Goal: Transaction & Acquisition: Obtain resource

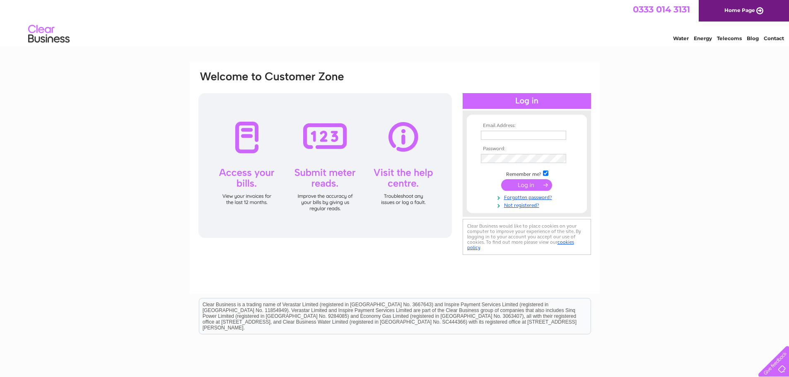
type input "toddfishtech@aol.com"
click at [526, 183] on input "submit" at bounding box center [526, 185] width 51 height 12
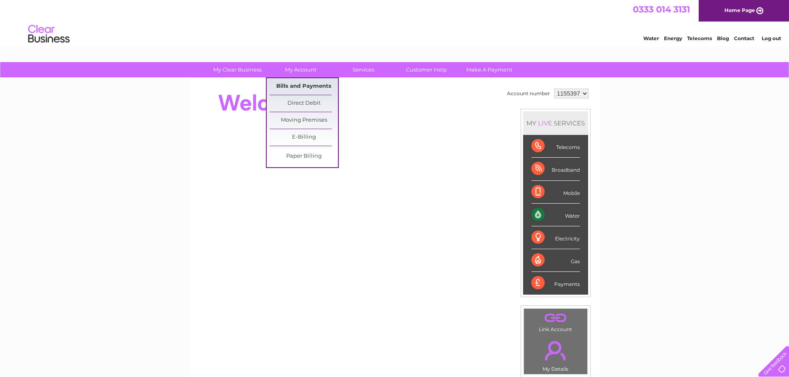
click at [296, 84] on link "Bills and Payments" at bounding box center [304, 86] width 68 height 17
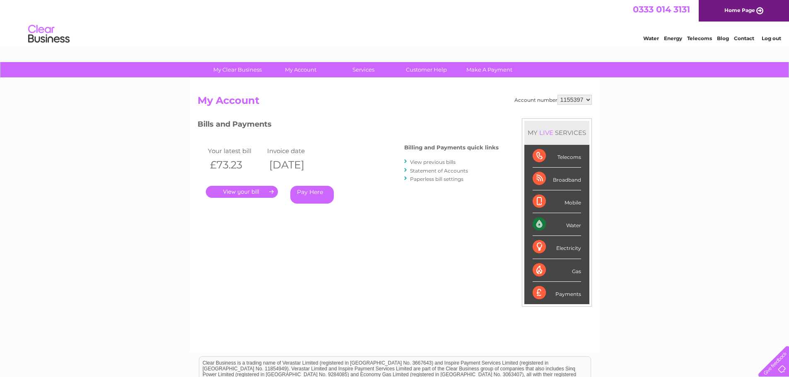
click at [233, 191] on link "." at bounding box center [242, 192] width 72 height 12
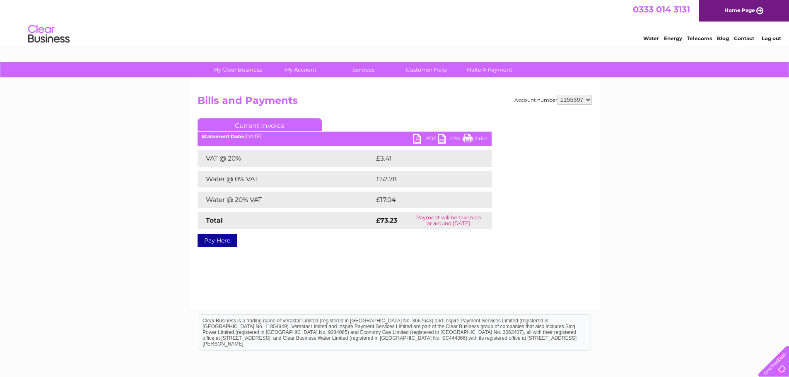
click at [430, 135] on link "PDF" at bounding box center [425, 140] width 25 height 12
click at [578, 101] on select "1155397 1155398 1155399" at bounding box center [575, 100] width 34 height 10
select select "1155398"
click at [558, 95] on select "1155397 1155398 1155399" at bounding box center [575, 100] width 34 height 10
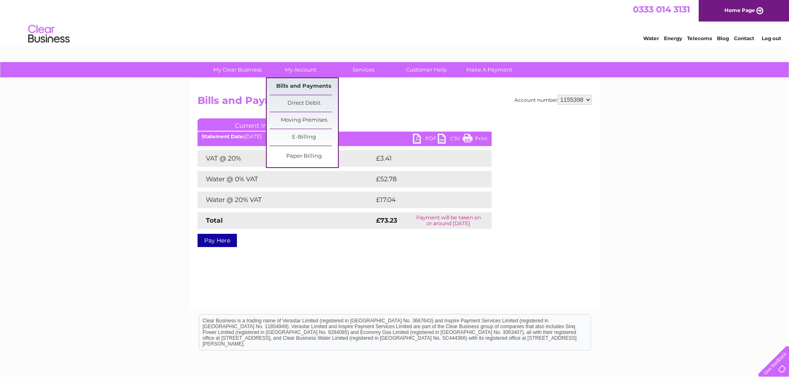
click at [300, 84] on link "Bills and Payments" at bounding box center [304, 86] width 68 height 17
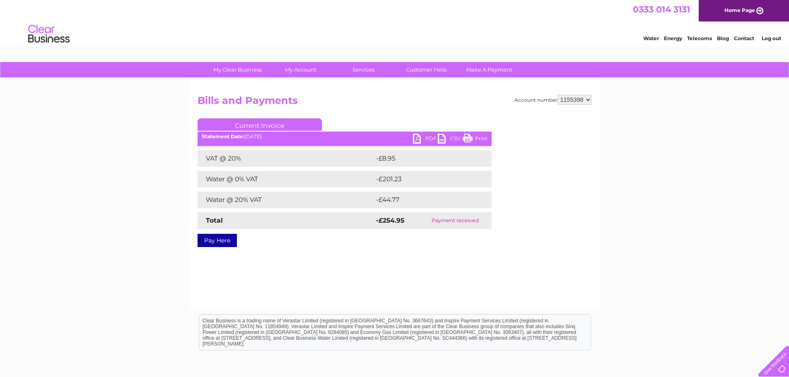
click at [428, 137] on link "PDF" at bounding box center [425, 140] width 25 height 12
click at [568, 99] on select "1155397 1155398 1155399" at bounding box center [575, 100] width 34 height 10
select select "1155399"
click at [558, 95] on select "1155397 1155398 1155399" at bounding box center [575, 100] width 34 height 10
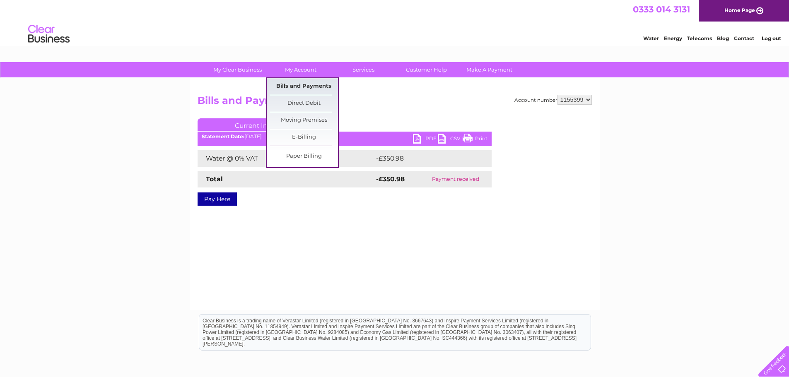
click at [301, 83] on link "Bills and Payments" at bounding box center [304, 86] width 68 height 17
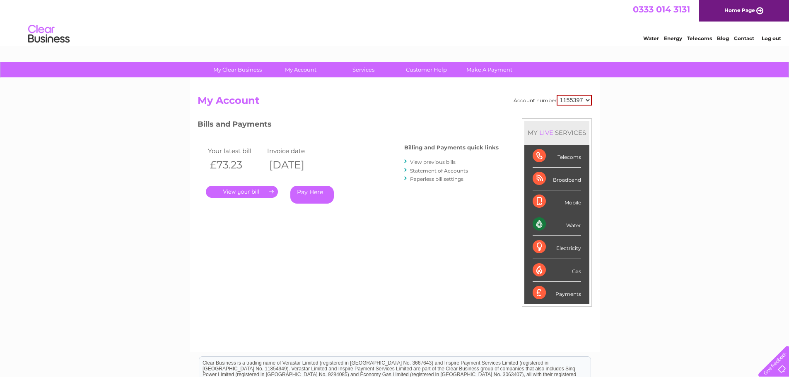
click at [577, 100] on select "1155397 1155398 1155399" at bounding box center [574, 100] width 35 height 11
select select "1155399"
click at [557, 95] on select "1155397 1155398 1155399" at bounding box center [574, 100] width 35 height 11
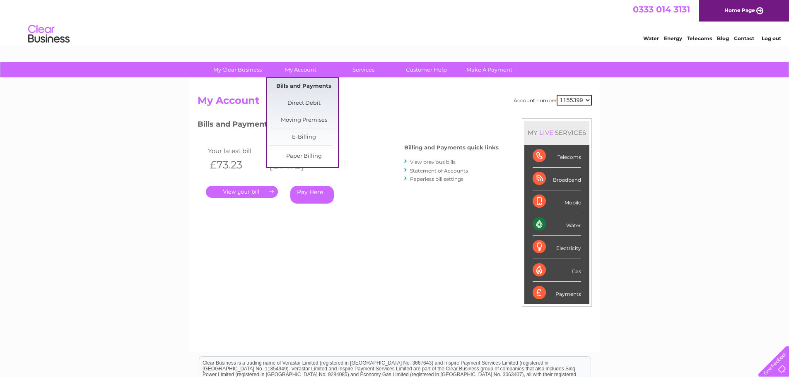
click at [295, 83] on link "Bills and Payments" at bounding box center [304, 86] width 68 height 17
